Goal: Use online tool/utility: Use online tool/utility

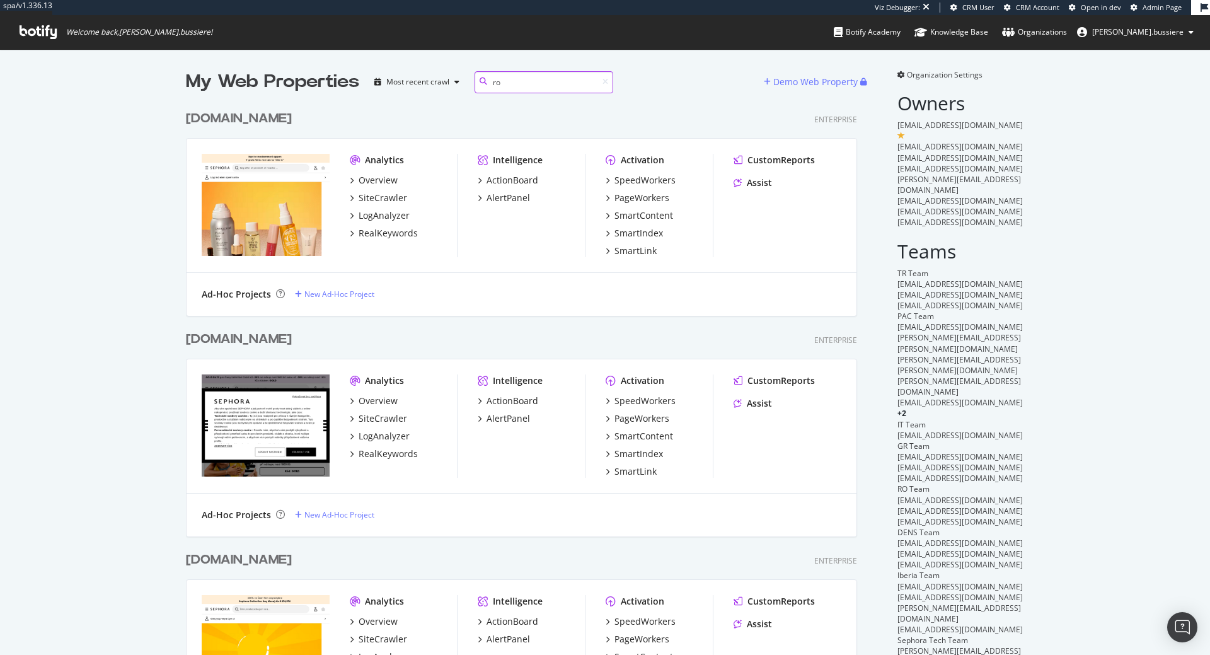
scroll to position [221, 681]
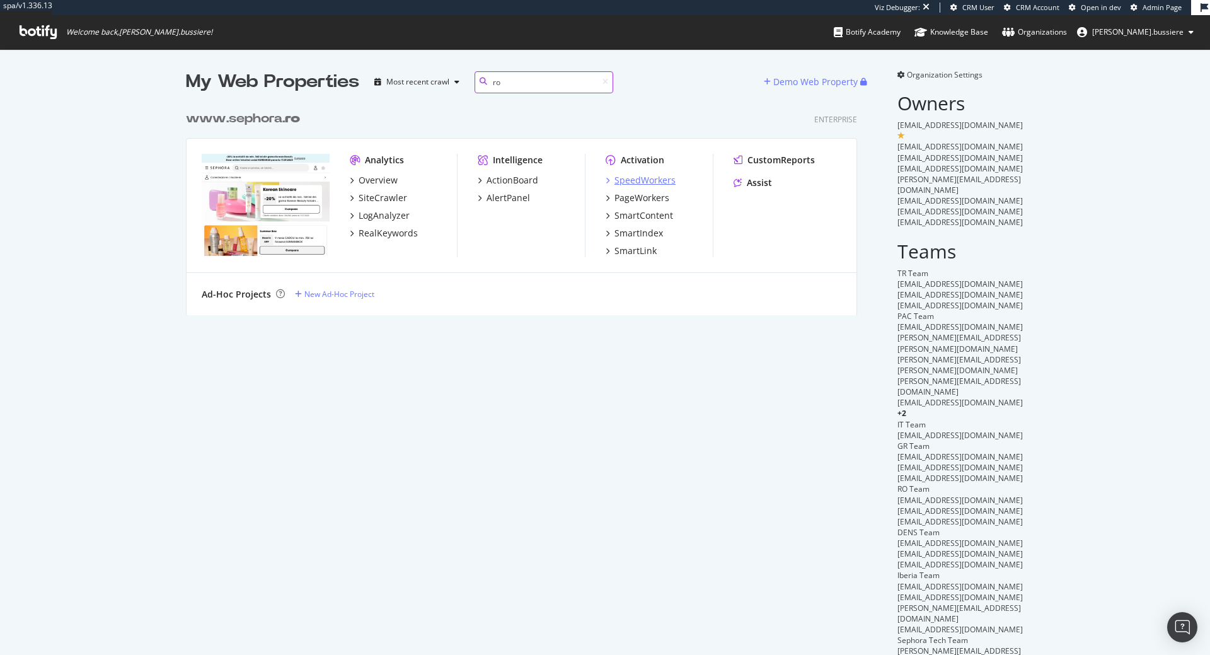
type input "ro"
click at [663, 175] on div "SpeedWorkers" at bounding box center [644, 180] width 61 height 13
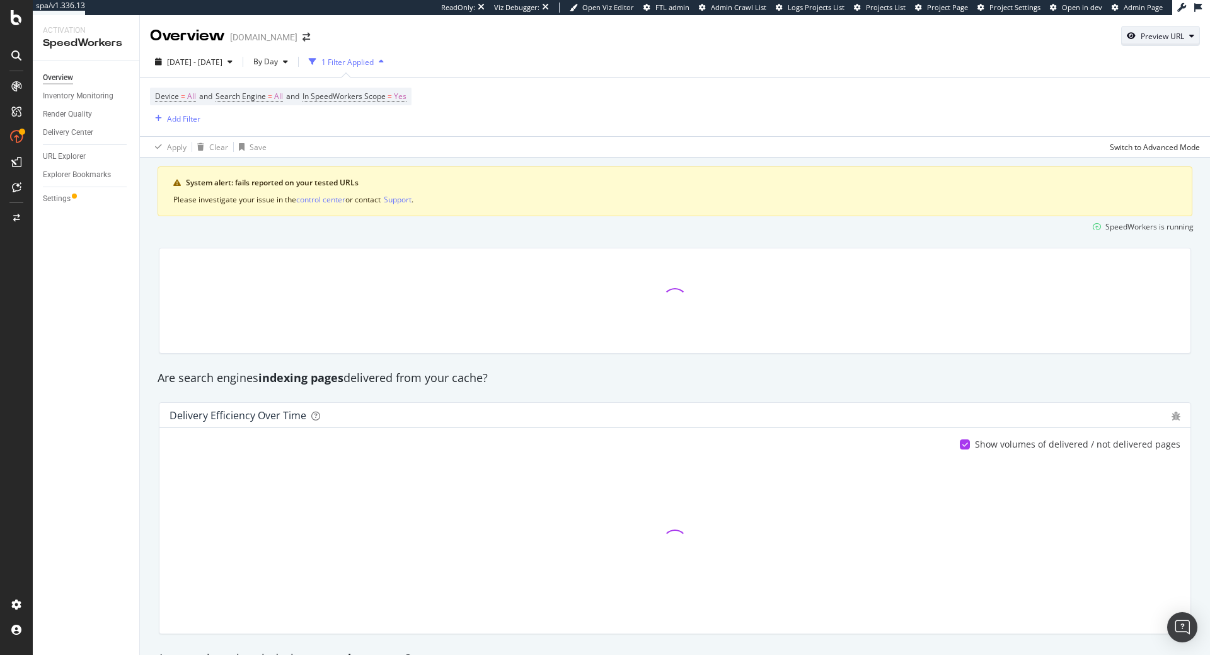
click at [1145, 40] on div "Preview URL" at bounding box center [1161, 36] width 43 height 11
click at [1125, 98] on input "url" at bounding box center [1121, 94] width 137 height 22
paste input "https://www.sephora.ro/p/be-100--delicious---eau-de-parfum-569978.html#product-…"
type input "https://www.sephora.ro/p/be-100--delicious---eau-de-parfum-569978.html#product-…"
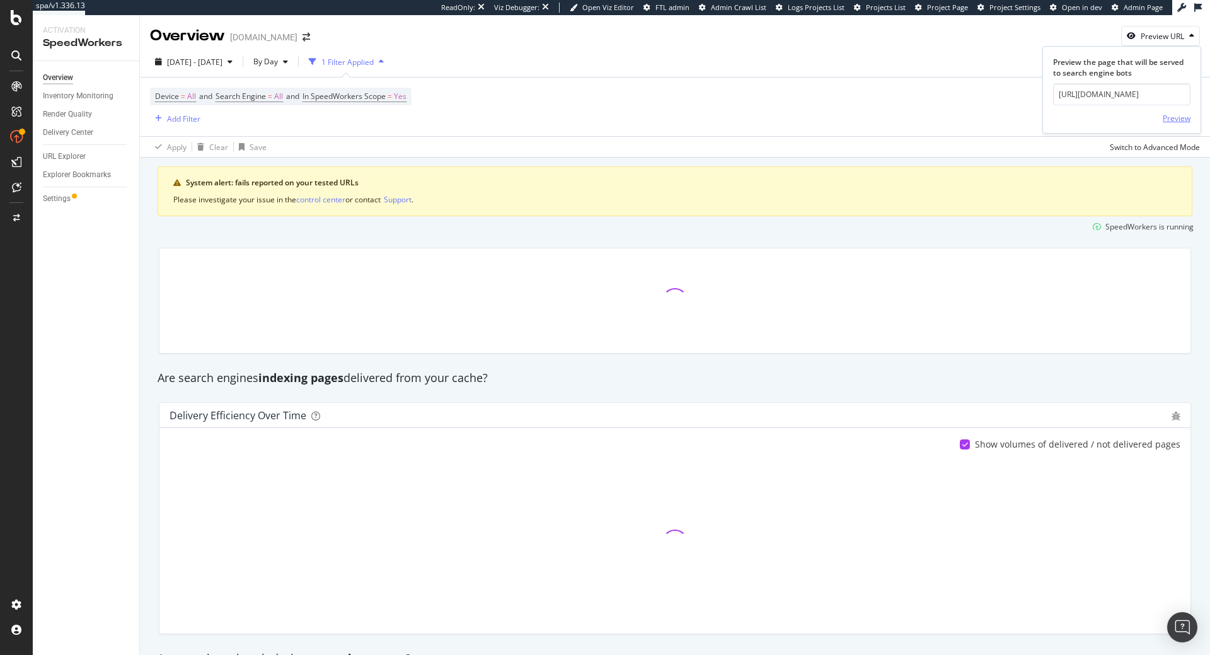
click at [1167, 120] on div "Preview" at bounding box center [1176, 118] width 28 height 11
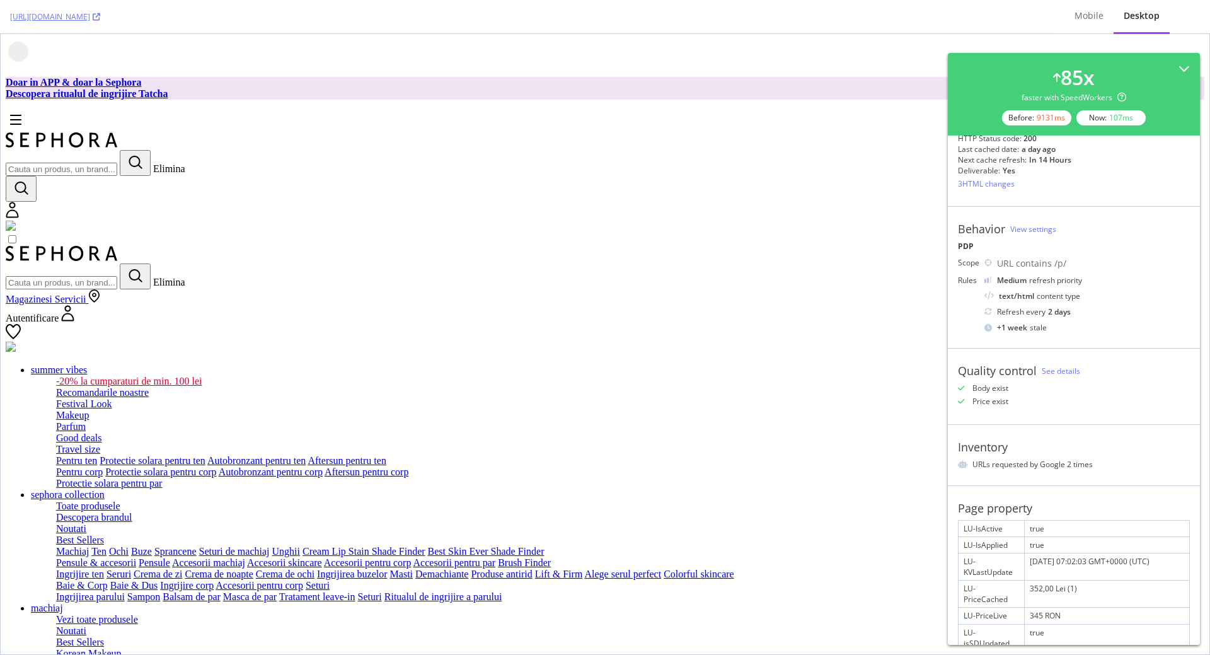
scroll to position [87, 0]
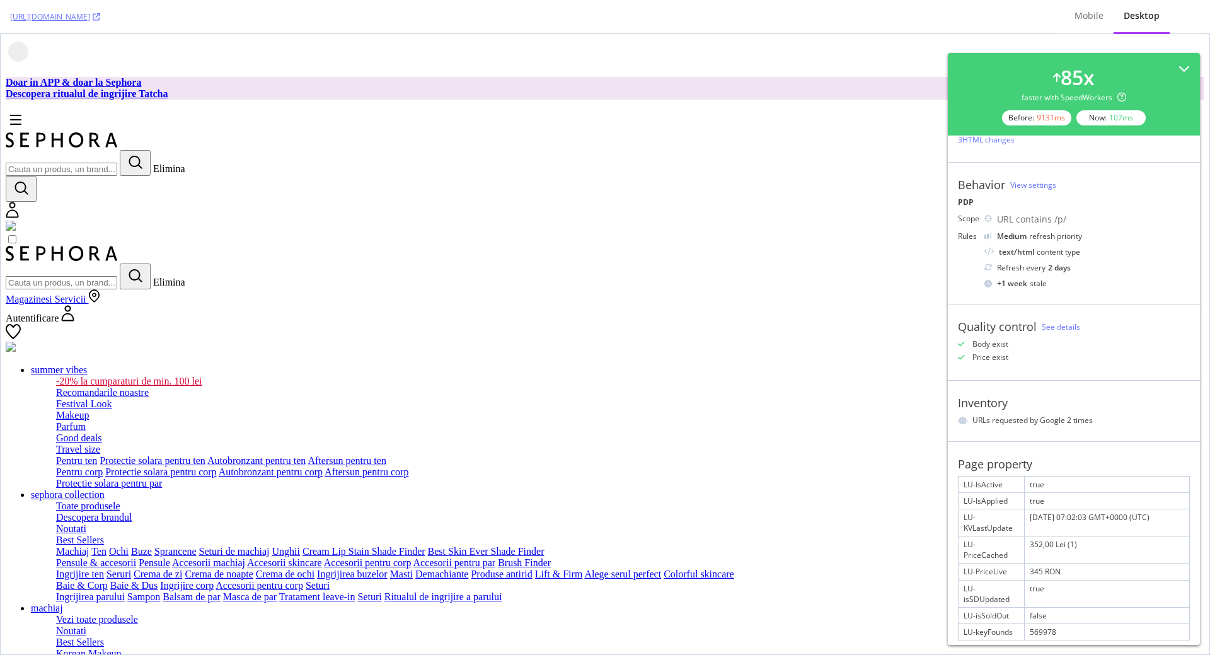
click at [1081, 624] on div "569978" at bounding box center [1106, 632] width 164 height 16
click at [1086, 539] on div "352,00 Lei (1)" at bounding box center [1106, 549] width 164 height 26
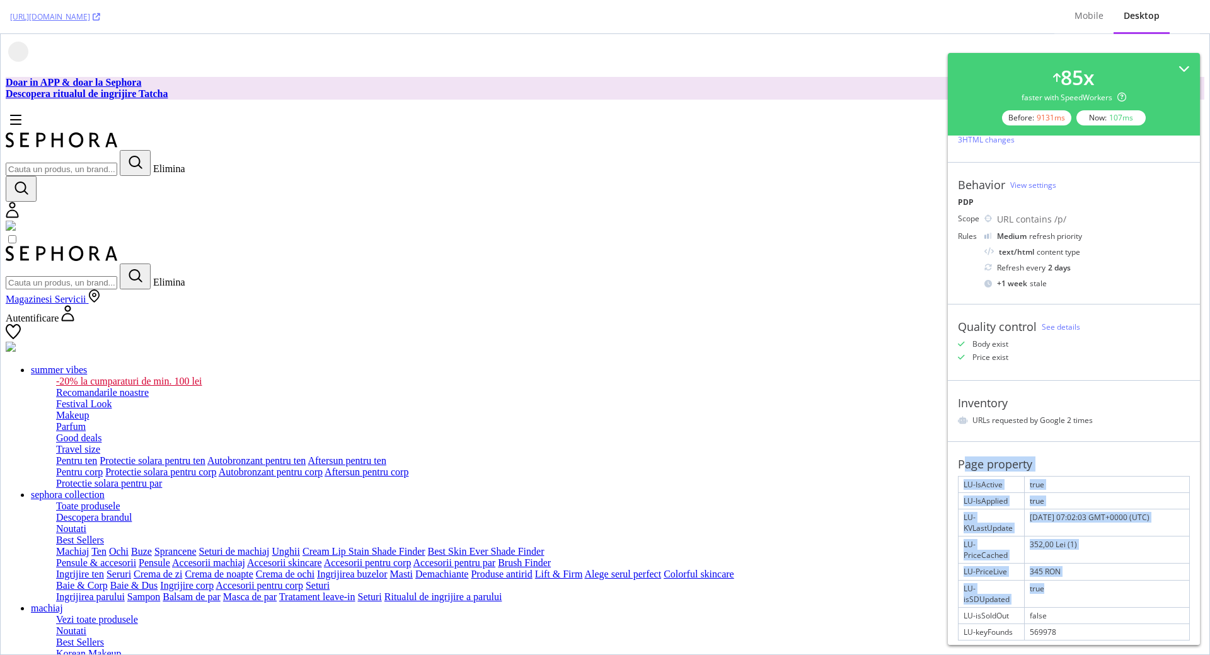
drag, startPoint x: 963, startPoint y: 460, endPoint x: 1123, endPoint y: 599, distance: 212.6
click at [1123, 599] on div "Page property LU-IsActive true LU-IsApplied true LU-KVLastUpdate Tue Aug 26 202…" at bounding box center [1074, 548] width 252 height 215
click at [1123, 607] on div "false" at bounding box center [1106, 615] width 164 height 16
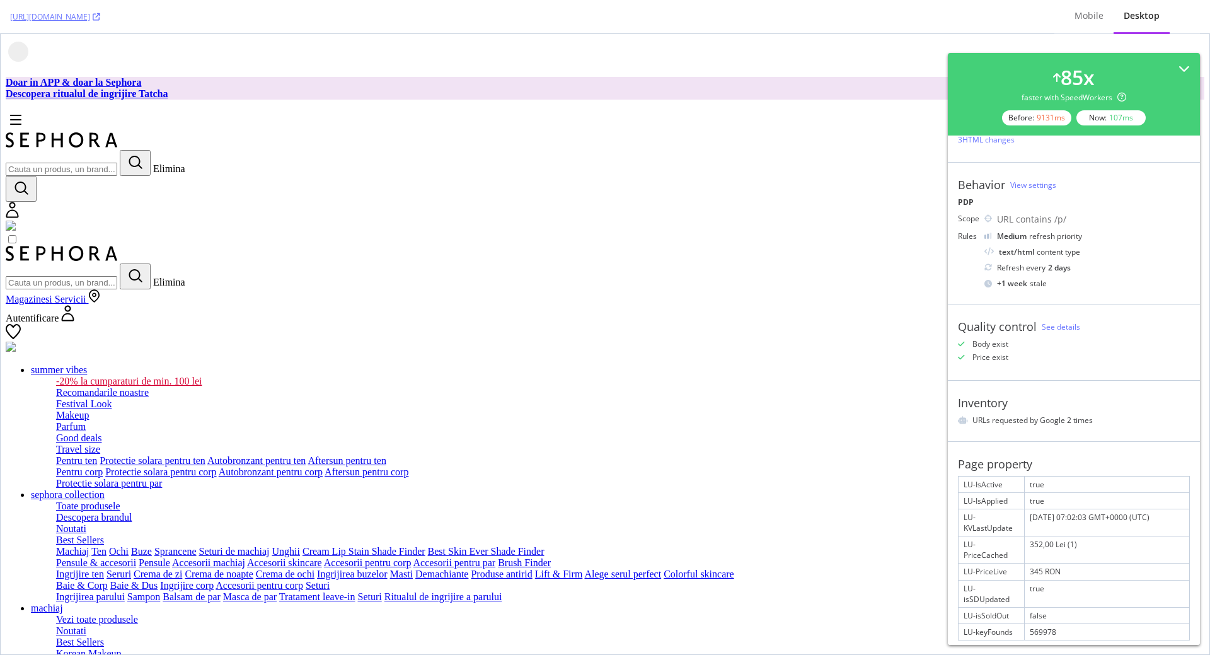
scroll to position [0, 0]
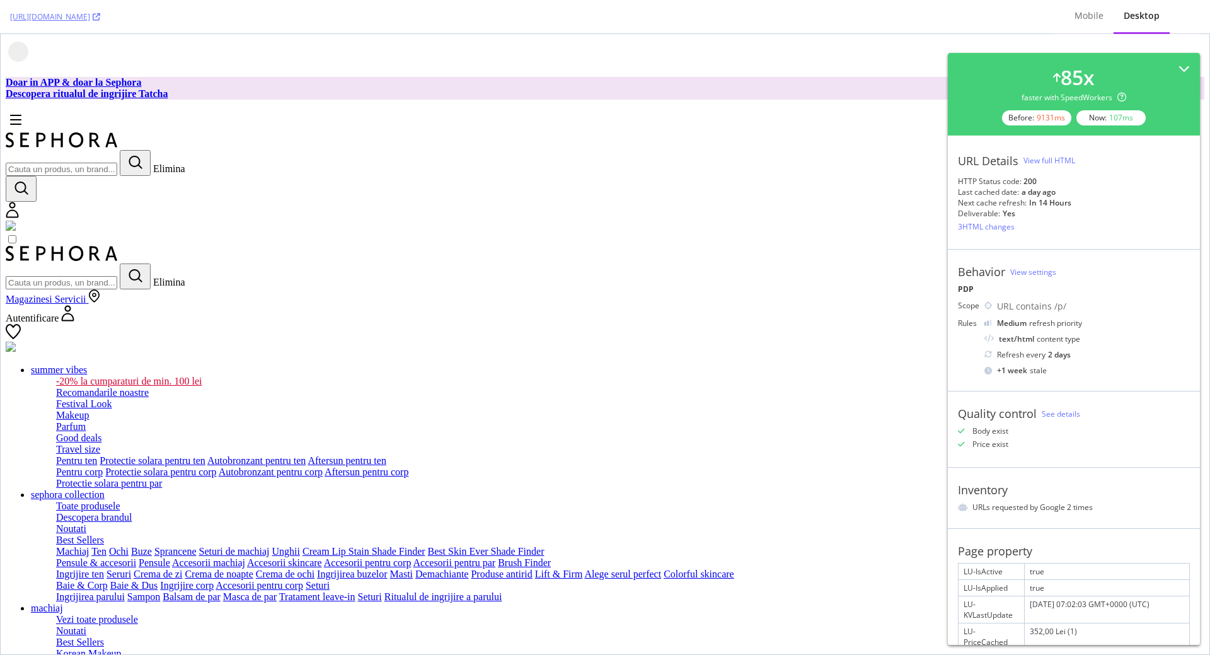
click at [1006, 221] on div "3 HTML changes" at bounding box center [986, 226] width 57 height 11
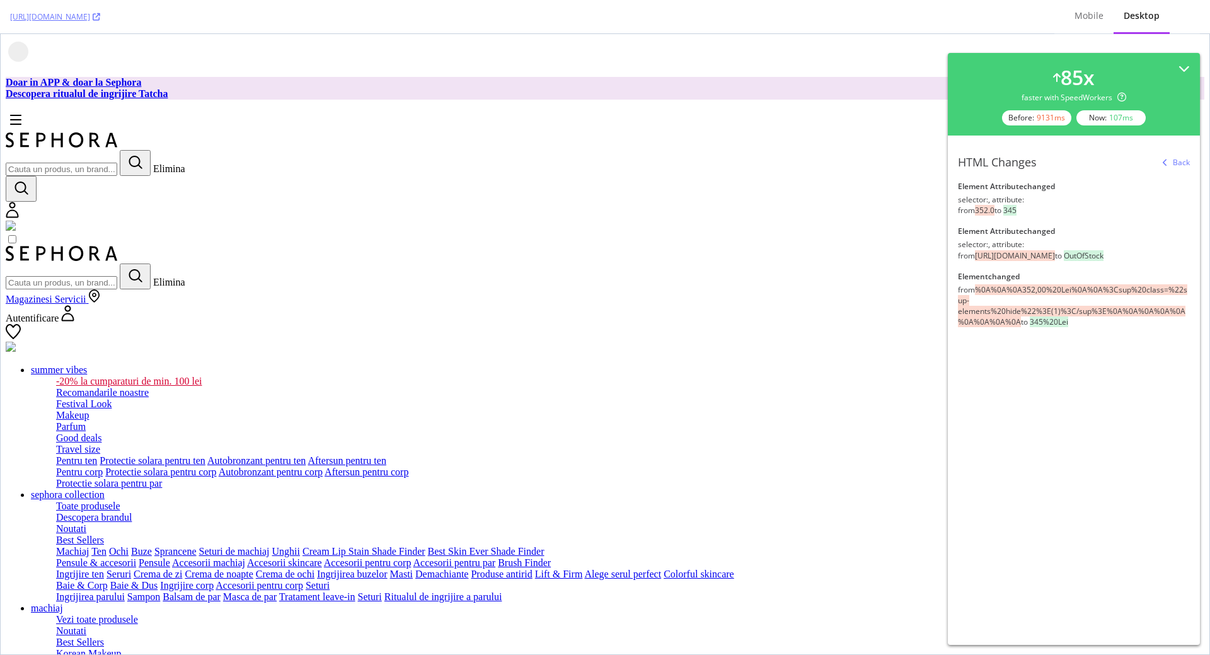
click at [984, 212] on span "352.0" at bounding box center [985, 210] width 20 height 11
click at [1067, 218] on div "HTML Changes Back element attribute changed selector: , attribute: from 352.0 t…" at bounding box center [1074, 243] width 252 height 217
click at [1094, 260] on span "OutOfStock" at bounding box center [1084, 255] width 40 height 11
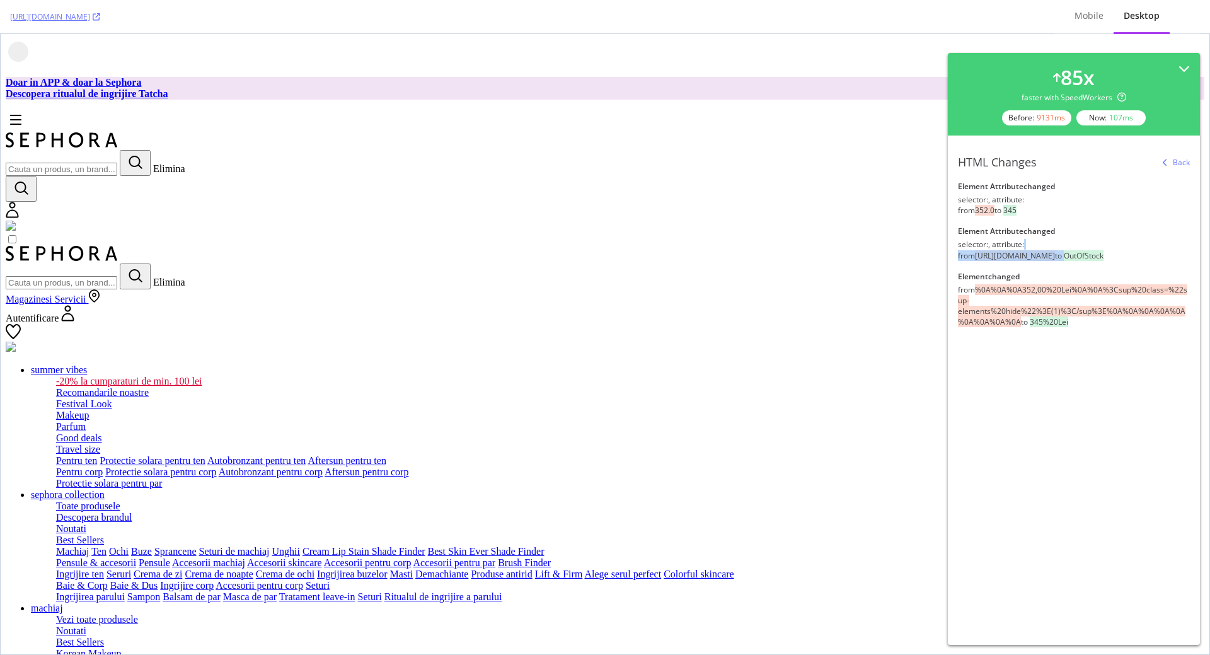
click at [1094, 260] on span "OutOfStock" at bounding box center [1084, 255] width 40 height 11
click at [1046, 260] on span "https://schema.org/InStock" at bounding box center [1015, 255] width 80 height 11
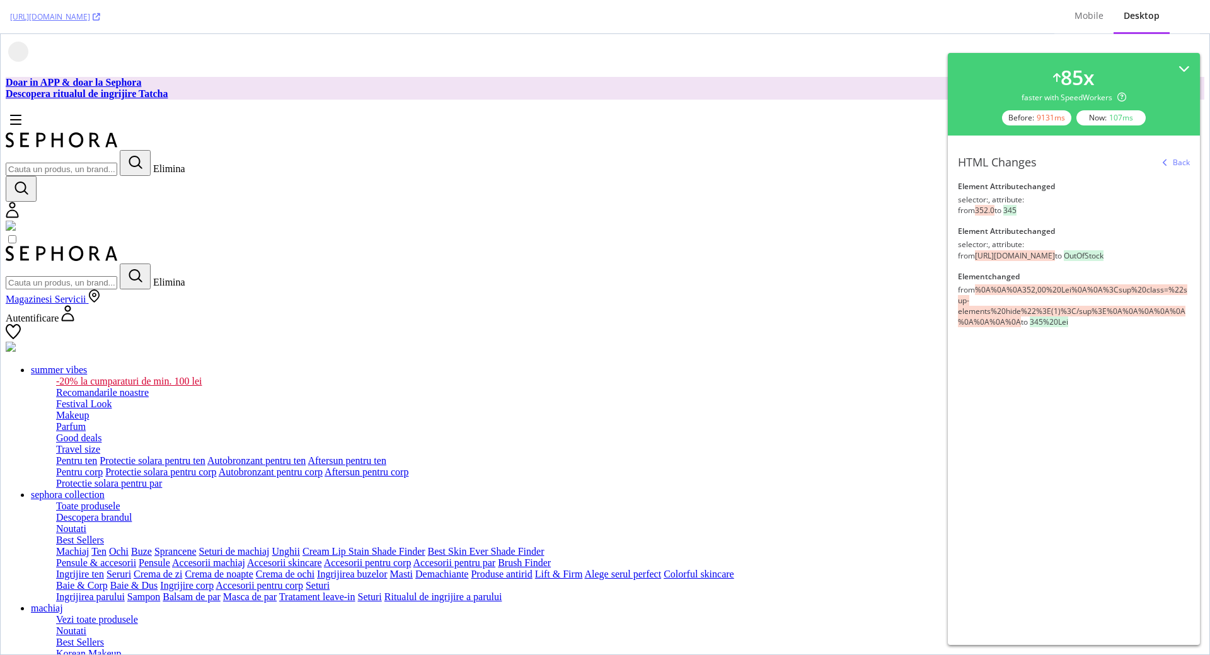
click at [1014, 210] on span "345" at bounding box center [1009, 210] width 13 height 11
click at [1029, 211] on div "selector: , attribute: from 352.0 to 345" at bounding box center [1074, 204] width 232 height 21
click at [989, 204] on div "selector: , attribute: from 352.0 to 345" at bounding box center [1074, 204] width 232 height 21
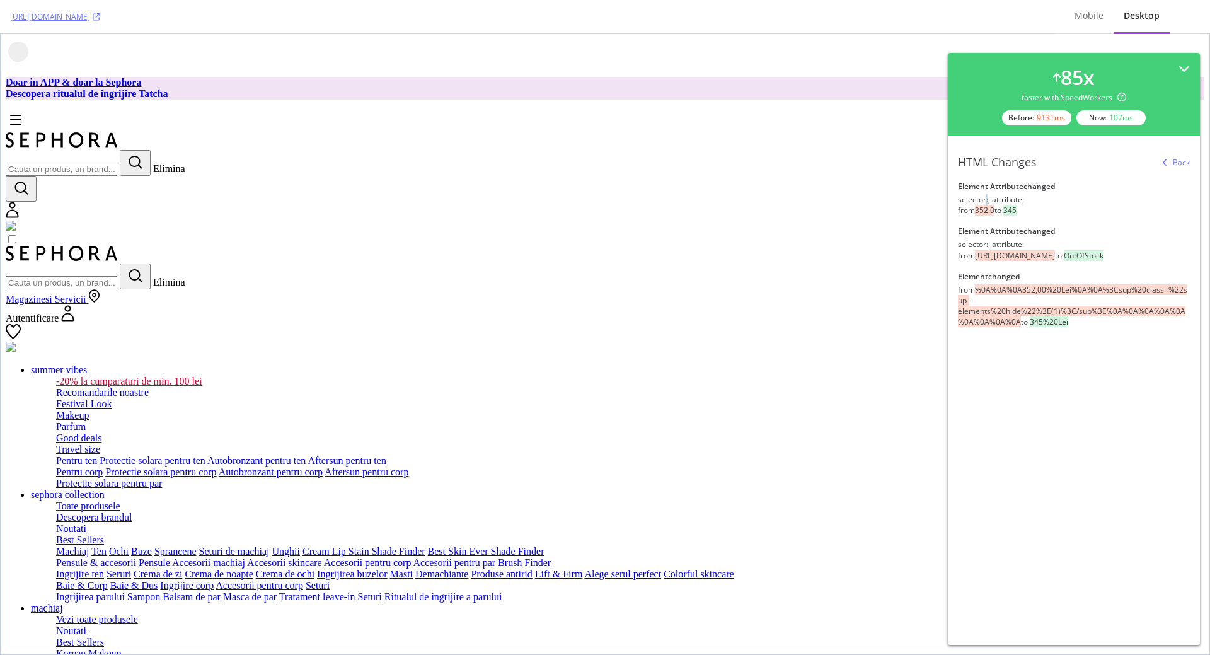
click at [989, 204] on div "selector: , attribute: from 352.0 to 345" at bounding box center [1074, 204] width 232 height 21
click at [994, 212] on span "352.0" at bounding box center [985, 210] width 20 height 11
click at [986, 211] on span "352.0" at bounding box center [985, 210] width 20 height 11
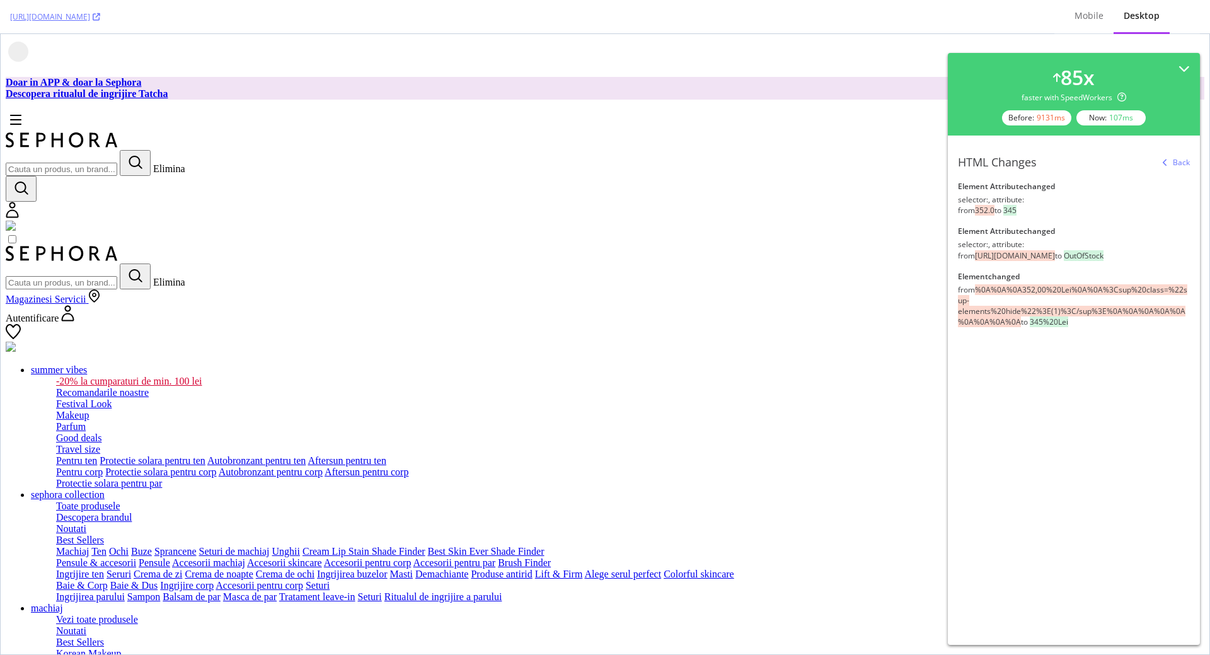
click at [986, 211] on span "352.0" at bounding box center [985, 210] width 20 height 11
click at [1162, 159] on div "button" at bounding box center [1164, 163] width 15 height 8
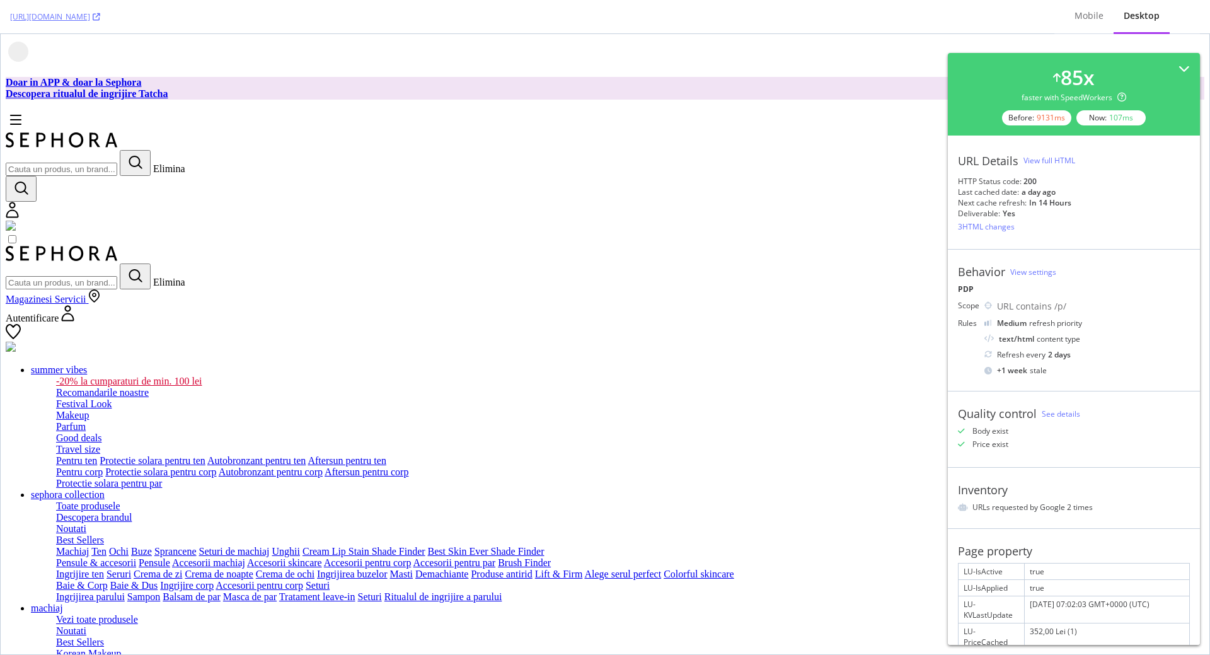
scroll to position [87, 0]
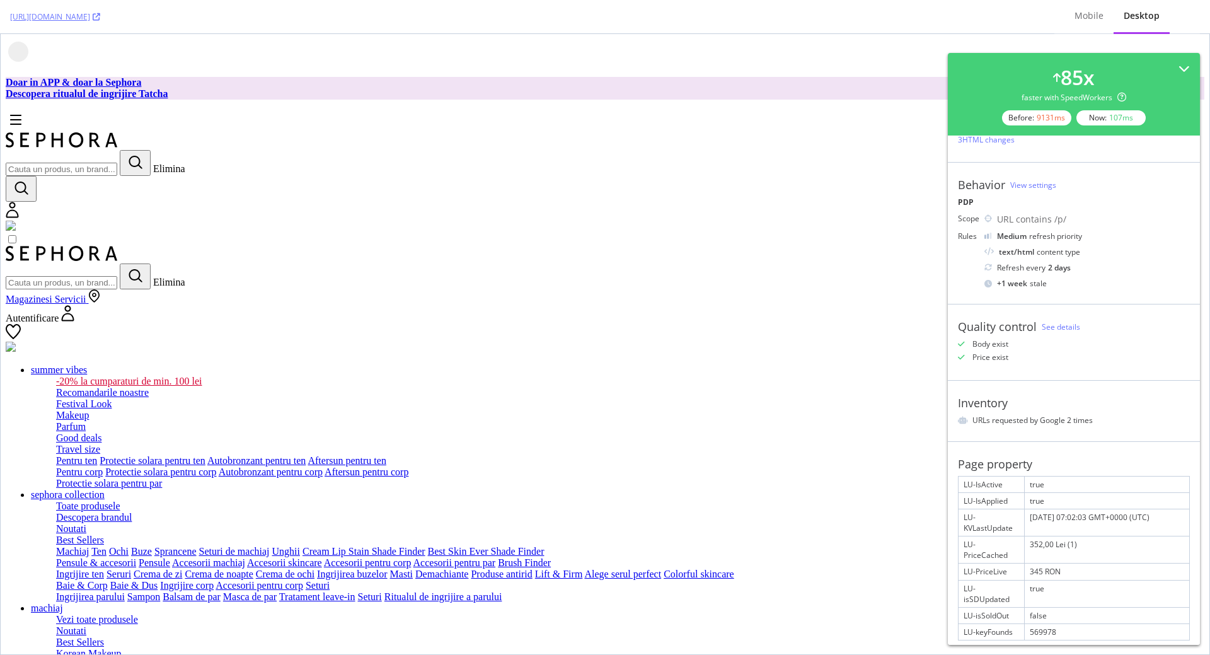
click at [1041, 542] on div "352,00 Lei (1)" at bounding box center [1106, 549] width 164 height 26
click at [1033, 567] on div "345 RON" at bounding box center [1106, 571] width 164 height 16
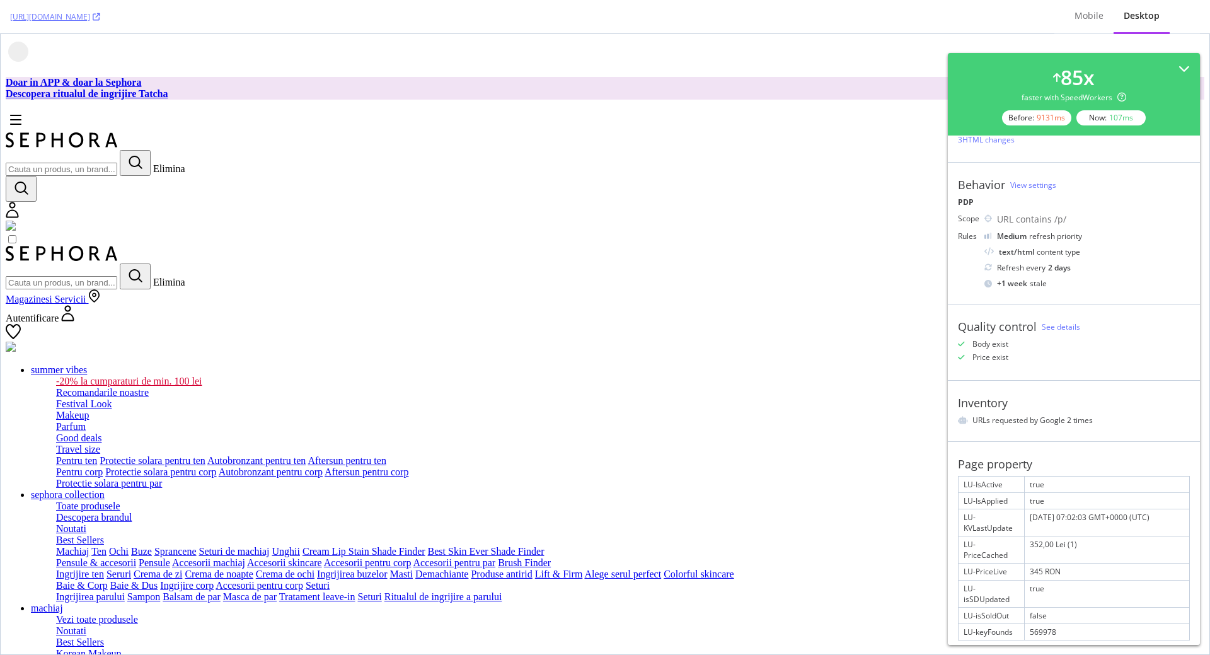
click at [1033, 567] on div "345 RON" at bounding box center [1106, 571] width 164 height 16
click at [985, 564] on div "LU-PriceLive" at bounding box center [991, 571] width 66 height 16
click at [994, 563] on div "LU-PriceLive" at bounding box center [991, 571] width 66 height 16
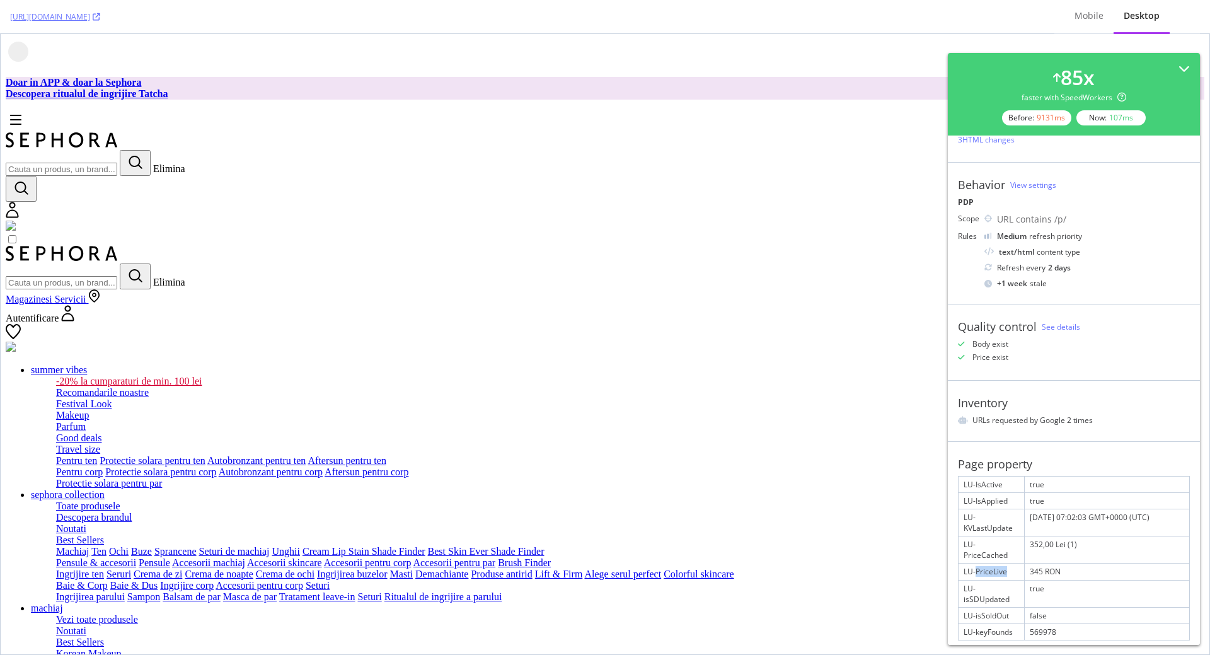
click at [994, 563] on div "LU-PriceLive" at bounding box center [991, 571] width 66 height 16
click at [1006, 563] on div "LU-PriceLive" at bounding box center [991, 571] width 66 height 16
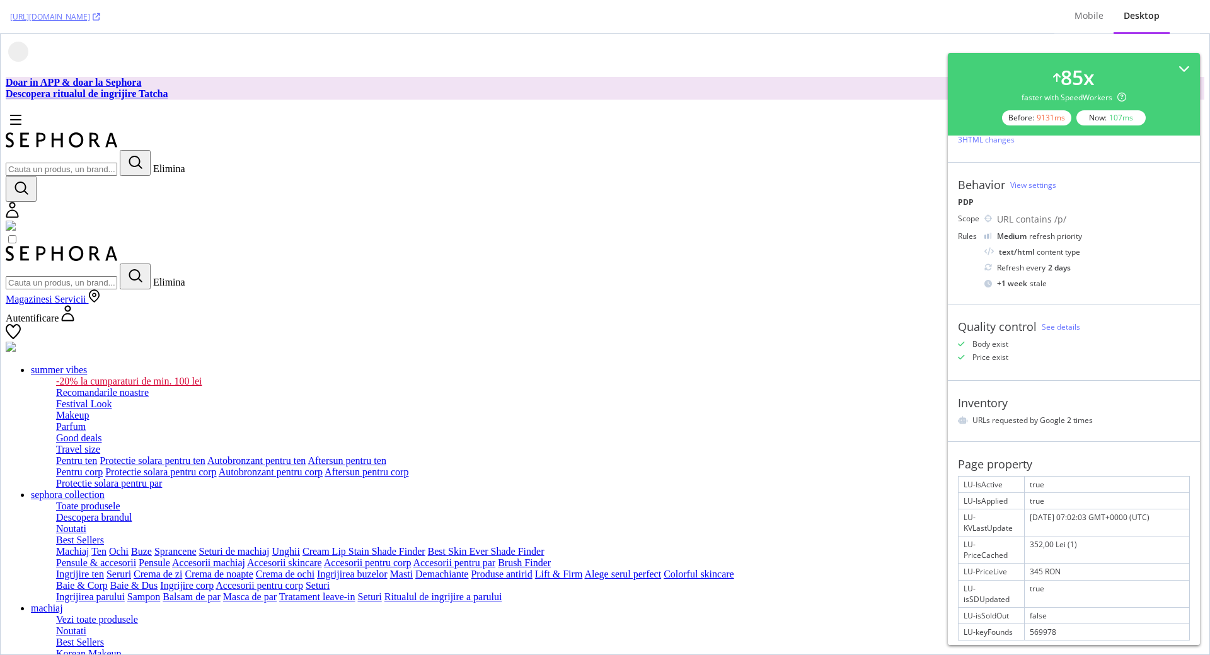
click at [1081, 565] on div "345 RON" at bounding box center [1106, 571] width 164 height 16
click at [1085, 519] on div "Tue Aug 26 2025 07:02:03 GMT+0000 (UTC)" at bounding box center [1106, 522] width 164 height 26
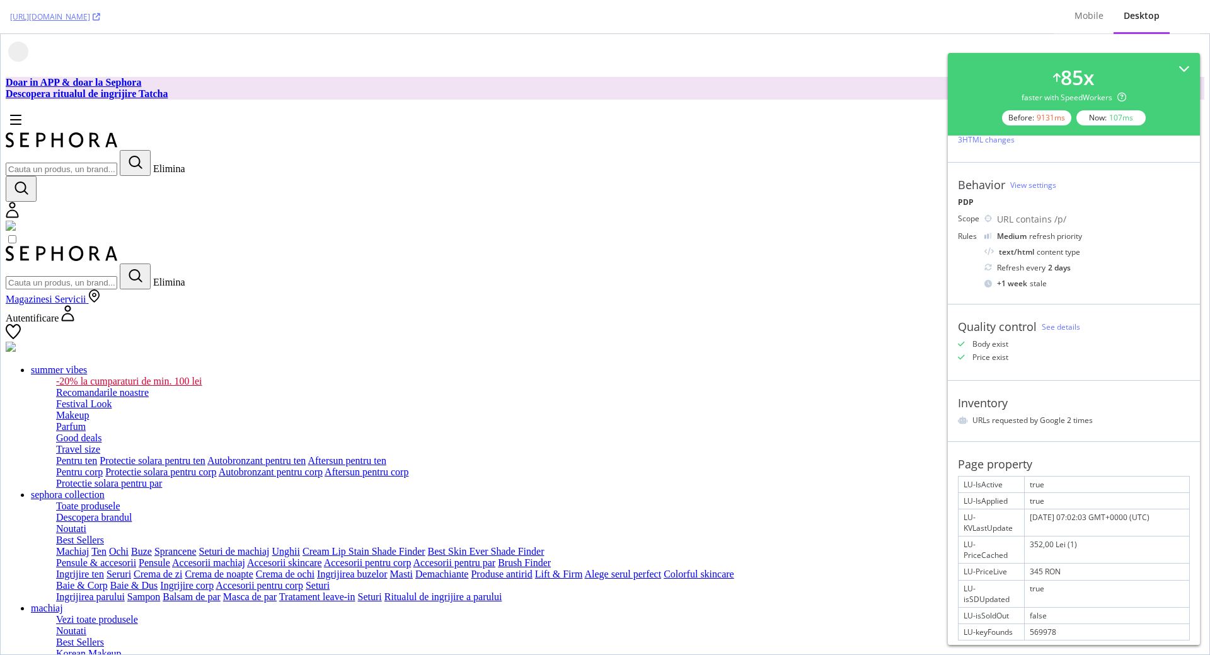
click at [1085, 519] on div "Tue Aug 26 2025 07:02:03 GMT+0000 (UTC)" at bounding box center [1106, 522] width 164 height 26
click at [1084, 525] on div "Tue Aug 26 2025 07:02:03 GMT+0000 (UTC)" at bounding box center [1106, 522] width 164 height 26
click at [1101, 520] on div "Tue Aug 26 2025 07:02:03 GMT+0000 (UTC)" at bounding box center [1106, 522] width 164 height 26
